Goal: Transaction & Acquisition: Purchase product/service

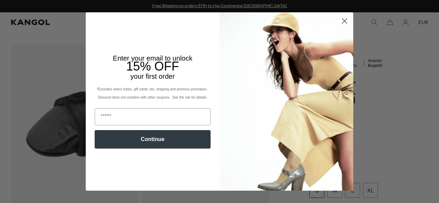
click at [341, 20] on circle "Close dialog" at bounding box center [343, 20] width 11 height 11
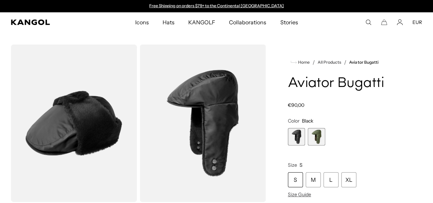
click at [325, 146] on span "2 of 2" at bounding box center [316, 136] width 17 height 17
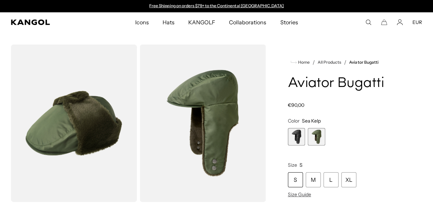
click at [306, 146] on span "1 of 2" at bounding box center [296, 136] width 17 height 17
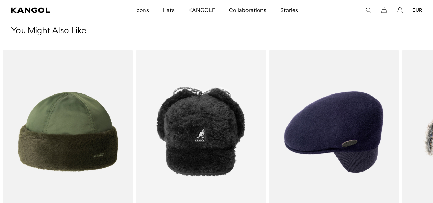
scroll to position [0, 141]
click at [414, 151] on icon at bounding box center [416, 152] width 11 height 11
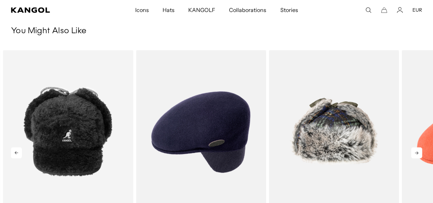
click at [414, 151] on icon at bounding box center [416, 152] width 11 height 11
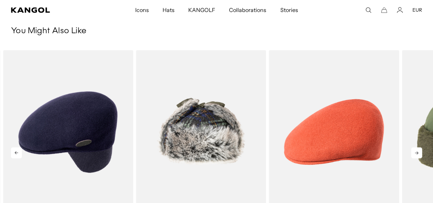
click at [414, 151] on icon at bounding box center [416, 152] width 11 height 11
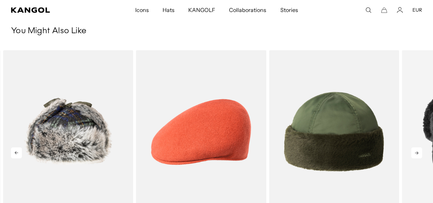
click at [414, 151] on icon at bounding box center [416, 152] width 11 height 11
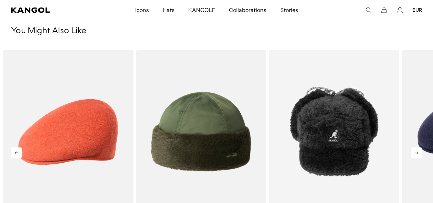
click at [414, 151] on icon at bounding box center [416, 152] width 11 height 11
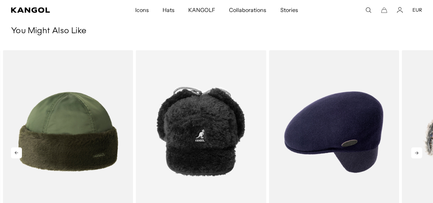
scroll to position [0, 141]
click at [414, 151] on icon at bounding box center [416, 152] width 11 height 11
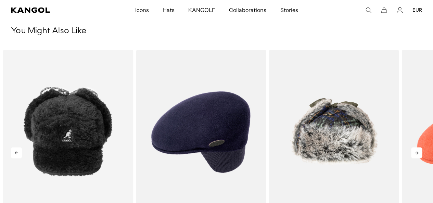
click at [414, 151] on icon at bounding box center [416, 152] width 11 height 11
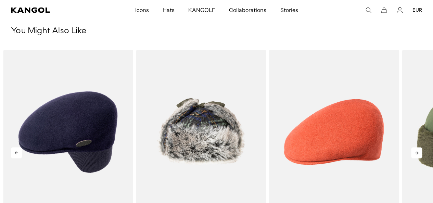
scroll to position [0, 0]
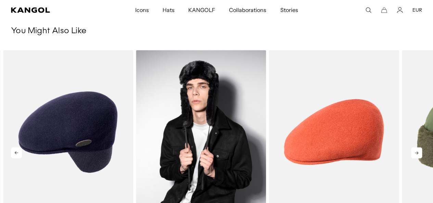
click at [230, 133] on img "4 of 5" at bounding box center [201, 131] width 130 height 163
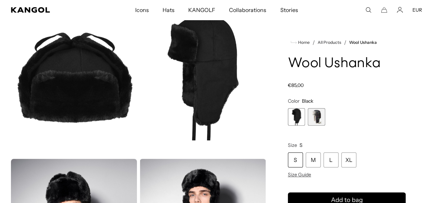
scroll to position [0, 141]
click at [324, 126] on span "2 of 2" at bounding box center [316, 116] width 17 height 17
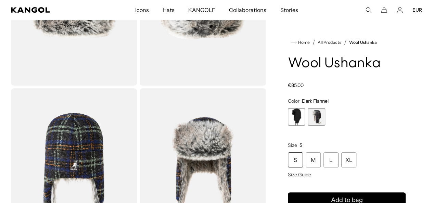
click at [306, 126] on span "1 of 2" at bounding box center [296, 116] width 17 height 17
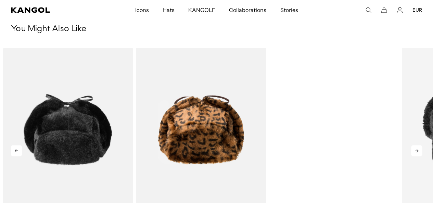
scroll to position [0, 141]
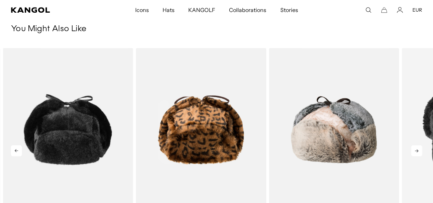
click at [417, 151] on icon at bounding box center [416, 150] width 11 height 11
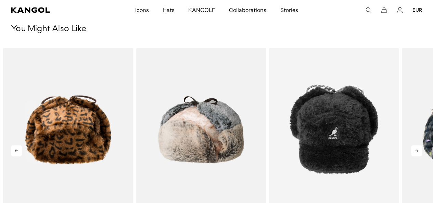
click at [417, 151] on icon at bounding box center [416, 150] width 11 height 11
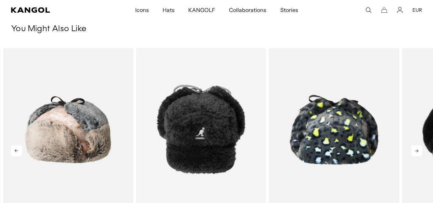
scroll to position [0, 0]
click at [417, 151] on icon at bounding box center [416, 150] width 11 height 11
